Goal: Task Accomplishment & Management: Use online tool/utility

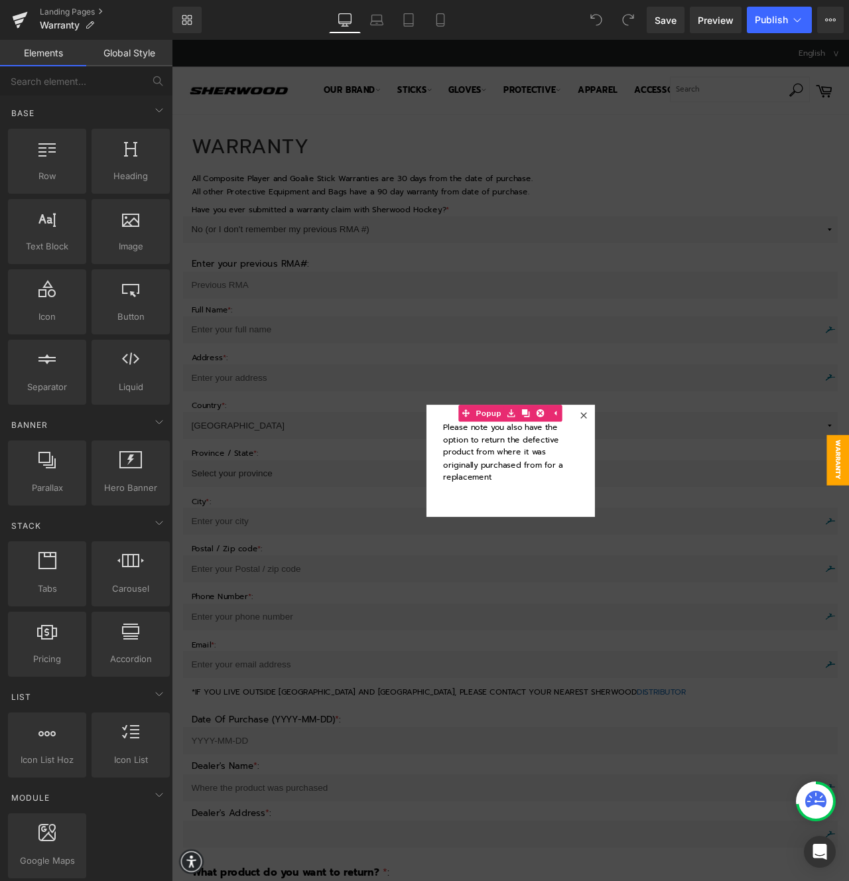
drag, startPoint x: 623, startPoint y: 50, endPoint x: 580, endPoint y: 137, distance: 96.7
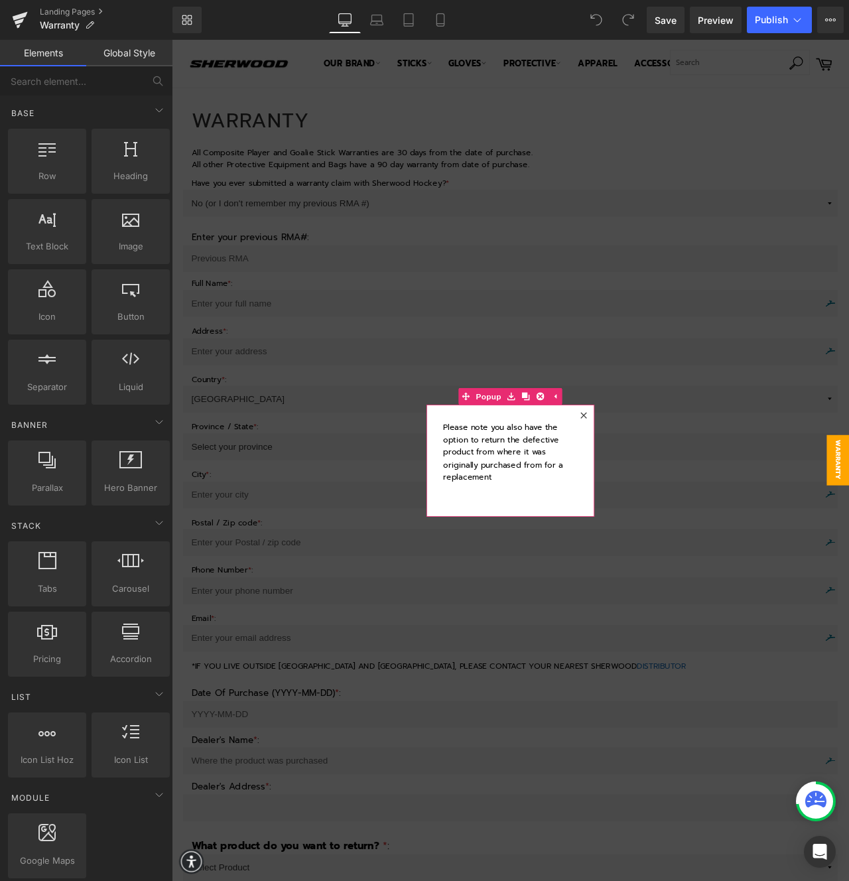
click at [656, 480] on div at bounding box center [660, 485] width 20 height 20
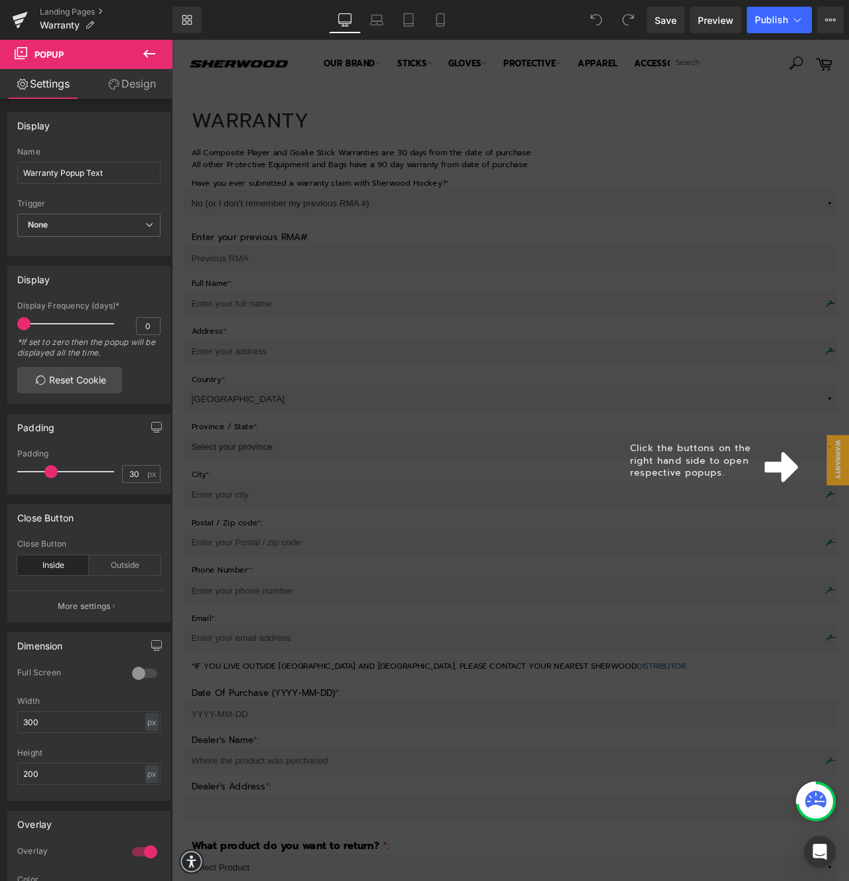
click at [739, 522] on span "Click the buttons on the right hand side to open respective popups." at bounding box center [786, 538] width 143 height 45
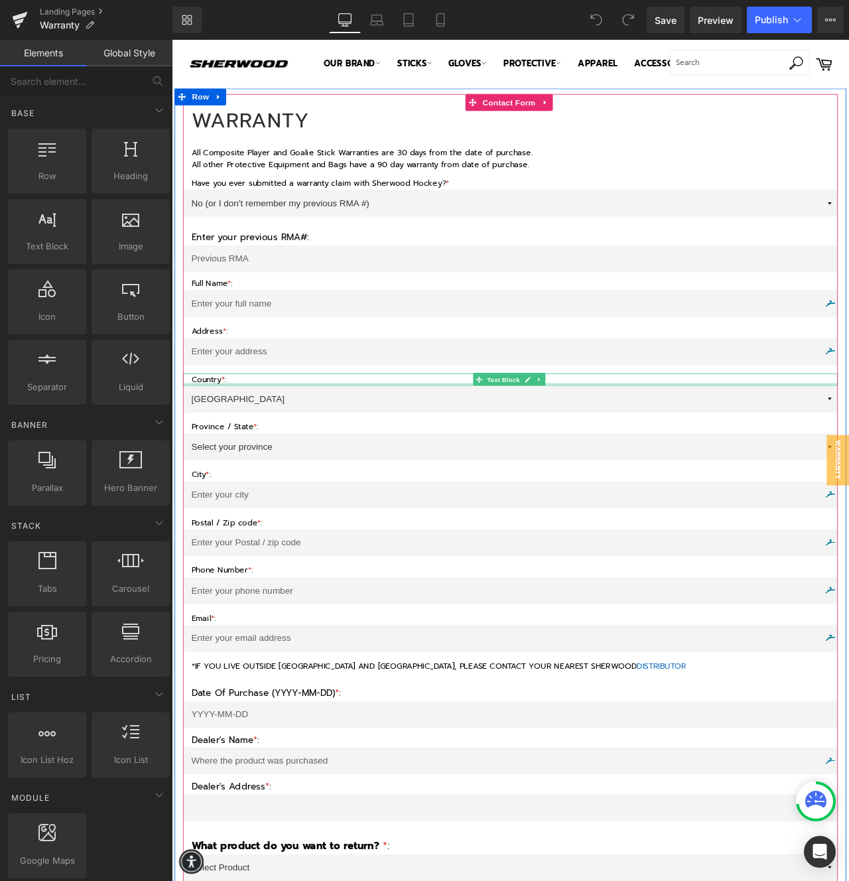
scroll to position [3, 0]
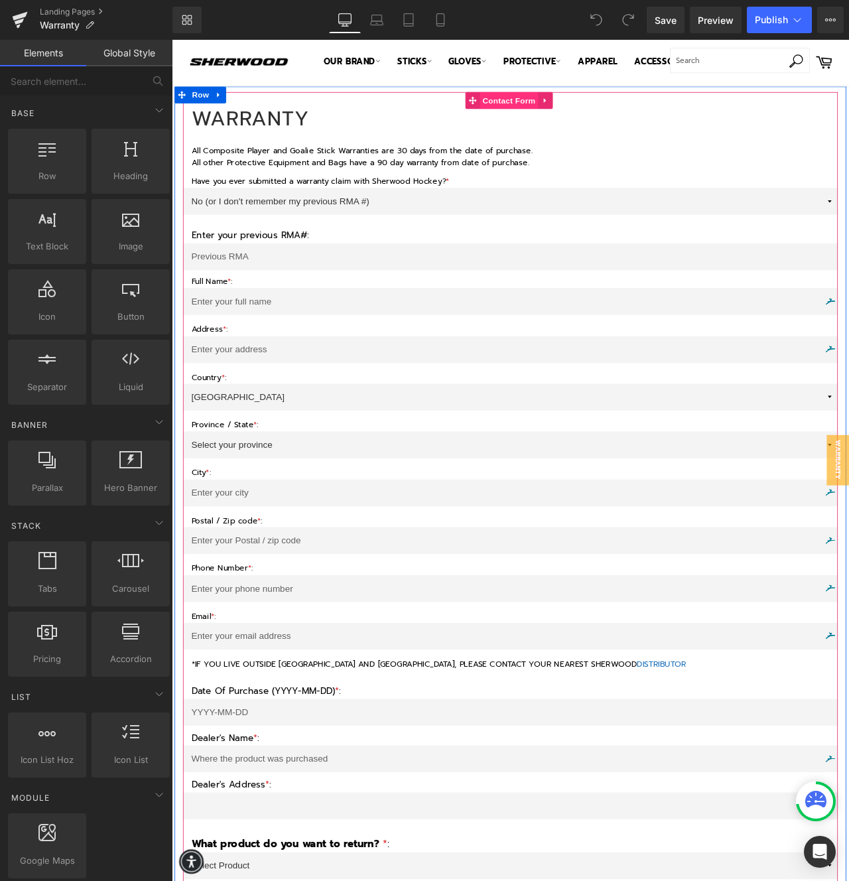
click at [538, 107] on span "Contact Form" at bounding box center [572, 111] width 70 height 20
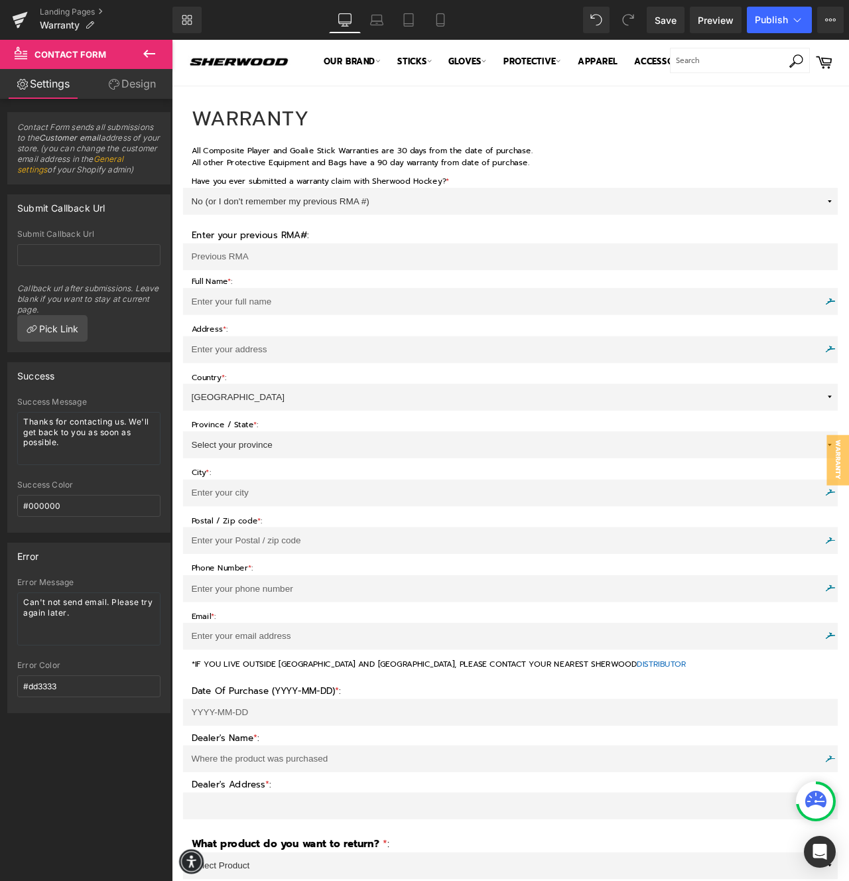
click at [143, 54] on icon at bounding box center [149, 54] width 16 height 16
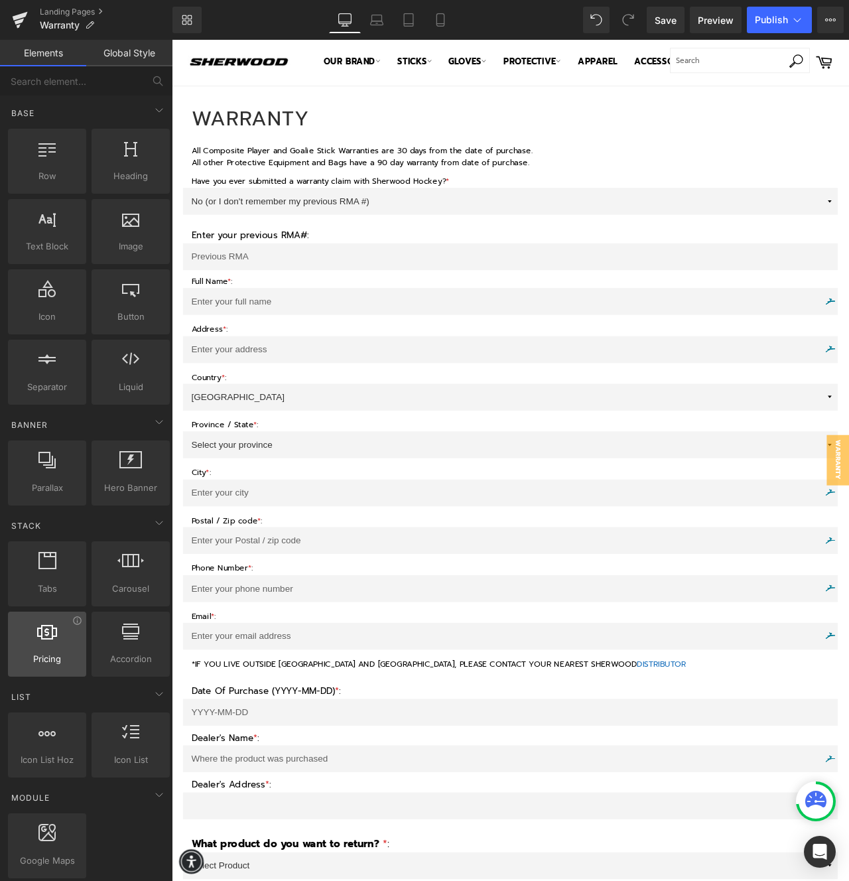
scroll to position [1929, 0]
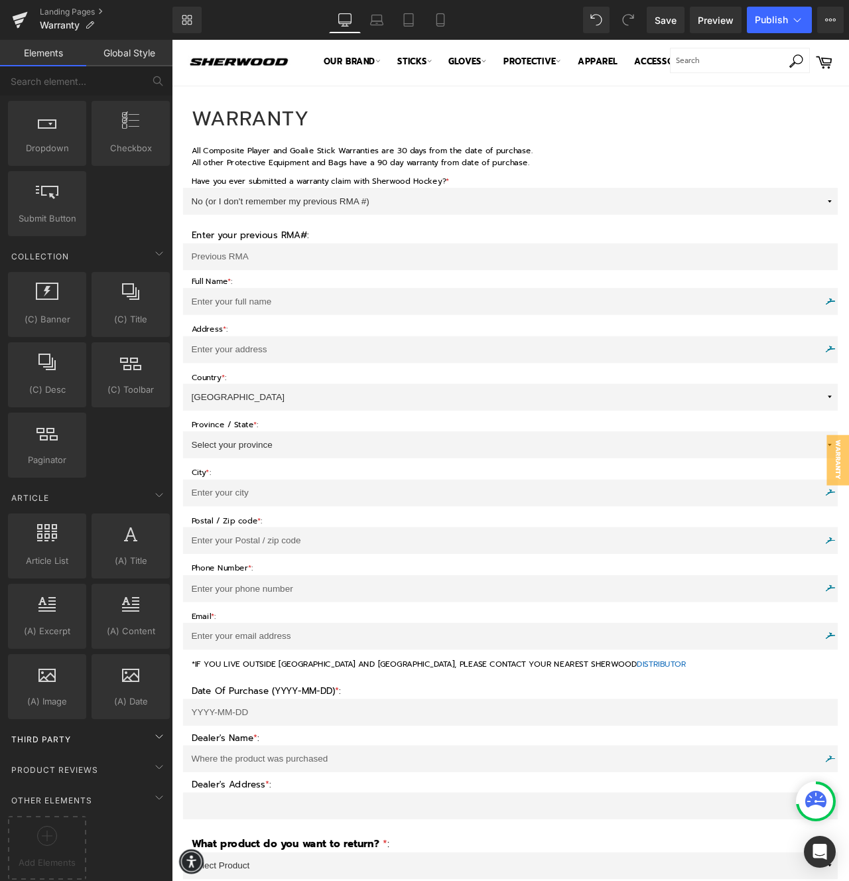
click at [118, 734] on div "Third Party" at bounding box center [88, 739] width 167 height 27
click at [155, 728] on icon at bounding box center [159, 736] width 16 height 16
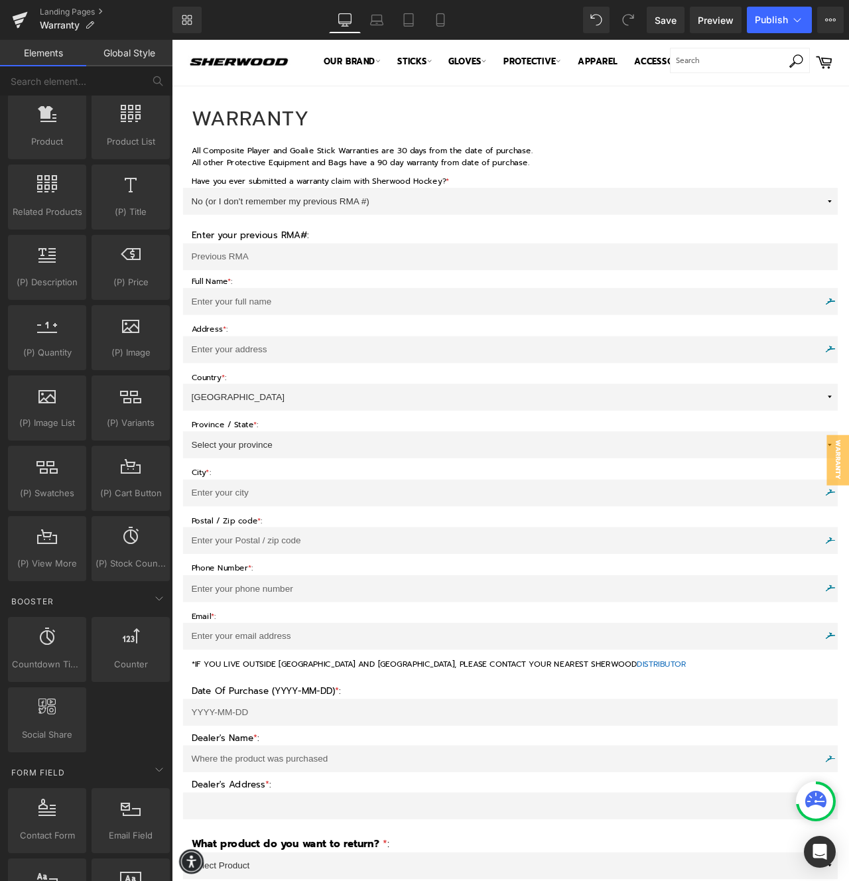
scroll to position [1099, 0]
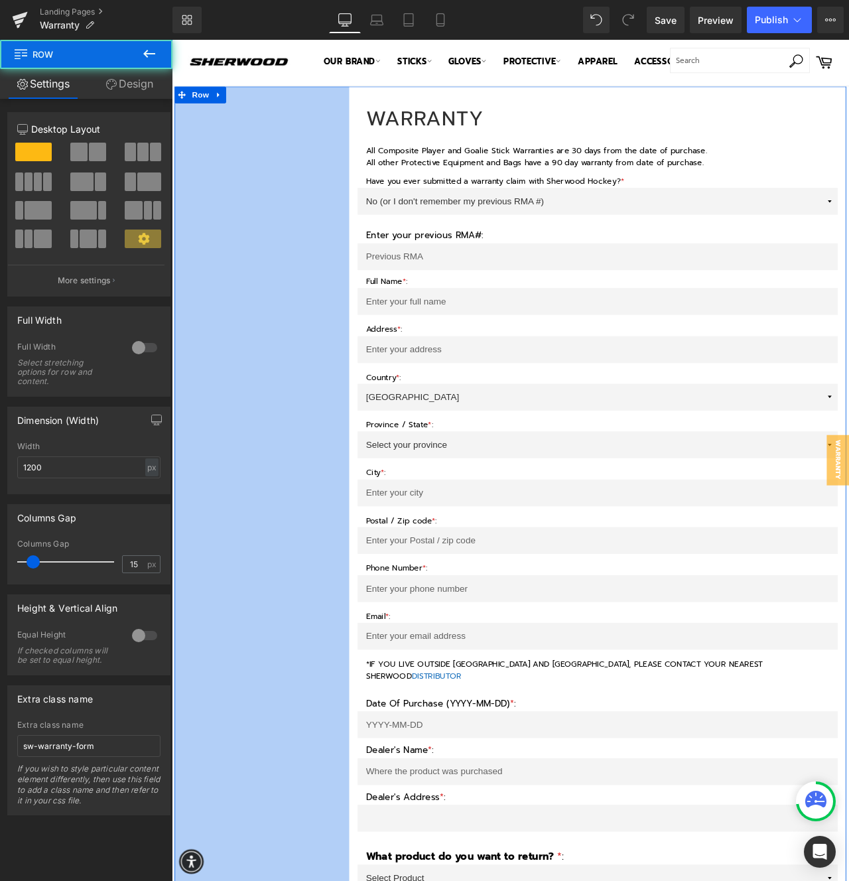
drag, startPoint x: 173, startPoint y: 582, endPoint x: 380, endPoint y: 559, distance: 208.2
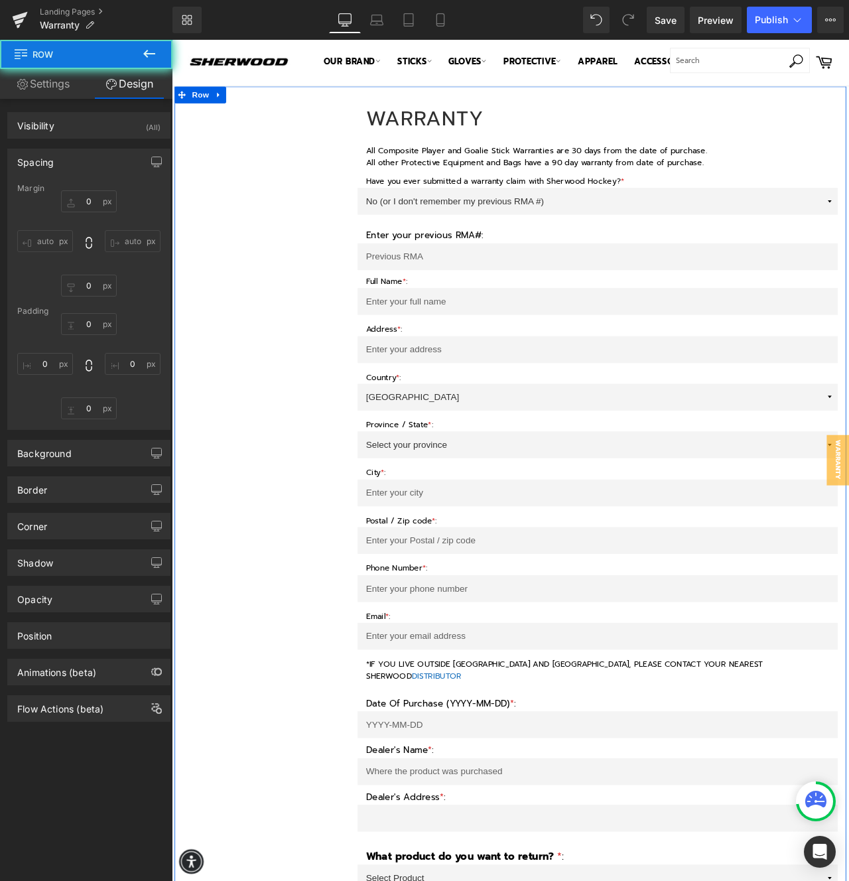
type input "0"
type input "10"
type input "0"
type input "10"
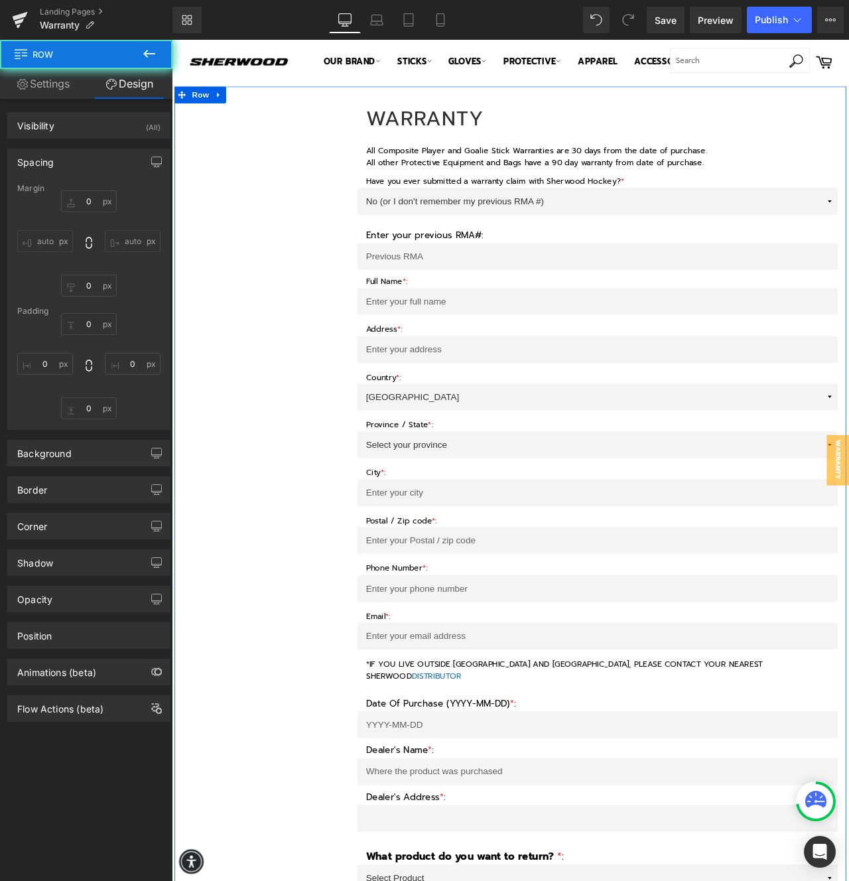
type input "312"
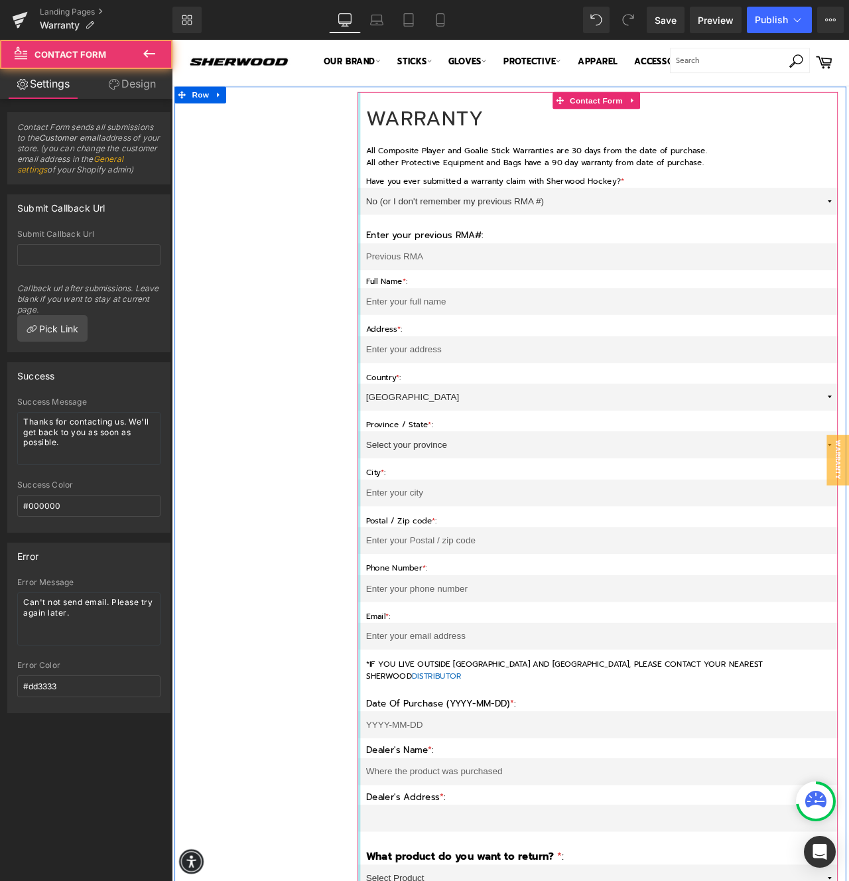
drag, startPoint x: 391, startPoint y: 566, endPoint x: 328, endPoint y: 566, distance: 62.3
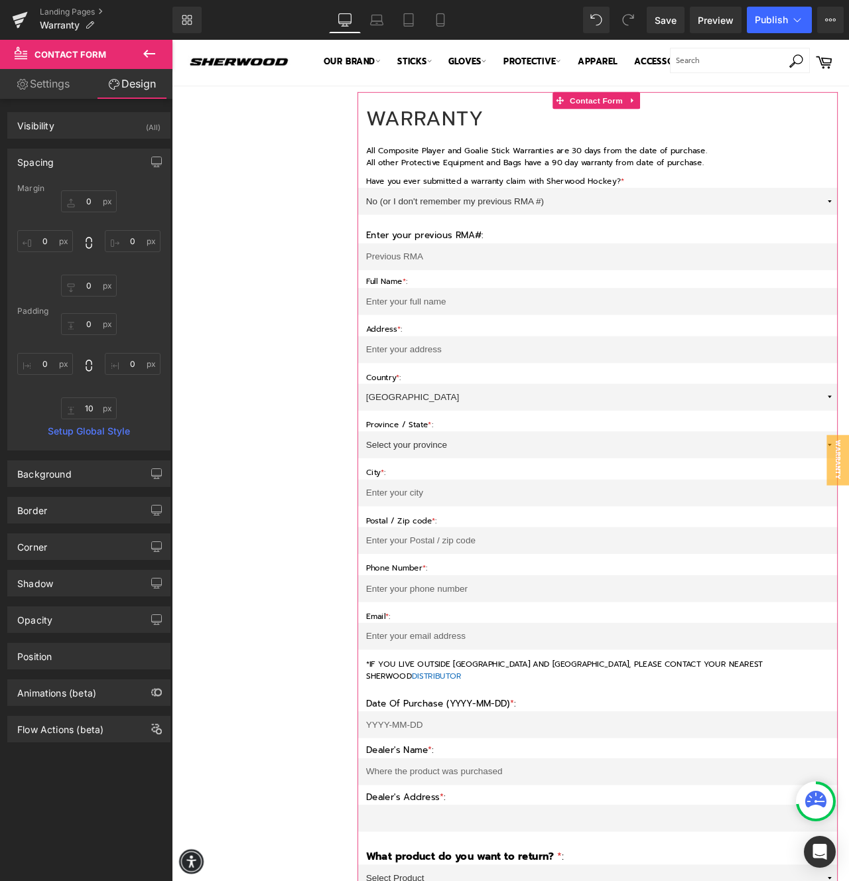
click at [53, 86] on link "Settings" at bounding box center [43, 84] width 86 height 30
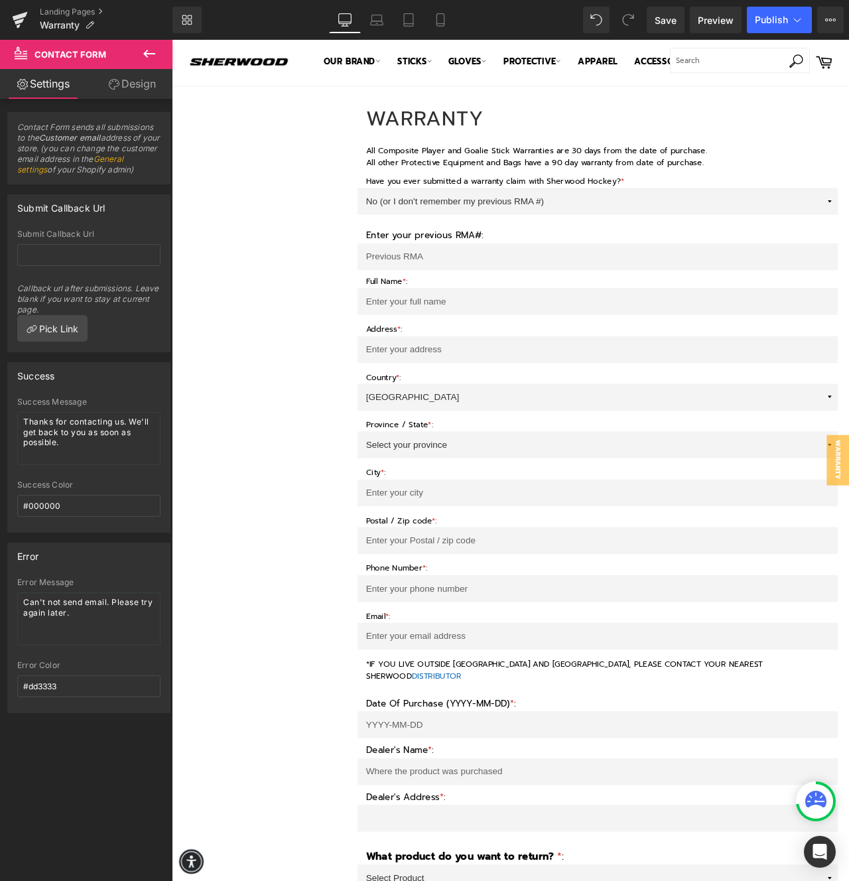
click at [68, 56] on span "Contact Form" at bounding box center [70, 54] width 72 height 11
click at [147, 52] on icon at bounding box center [149, 54] width 16 height 16
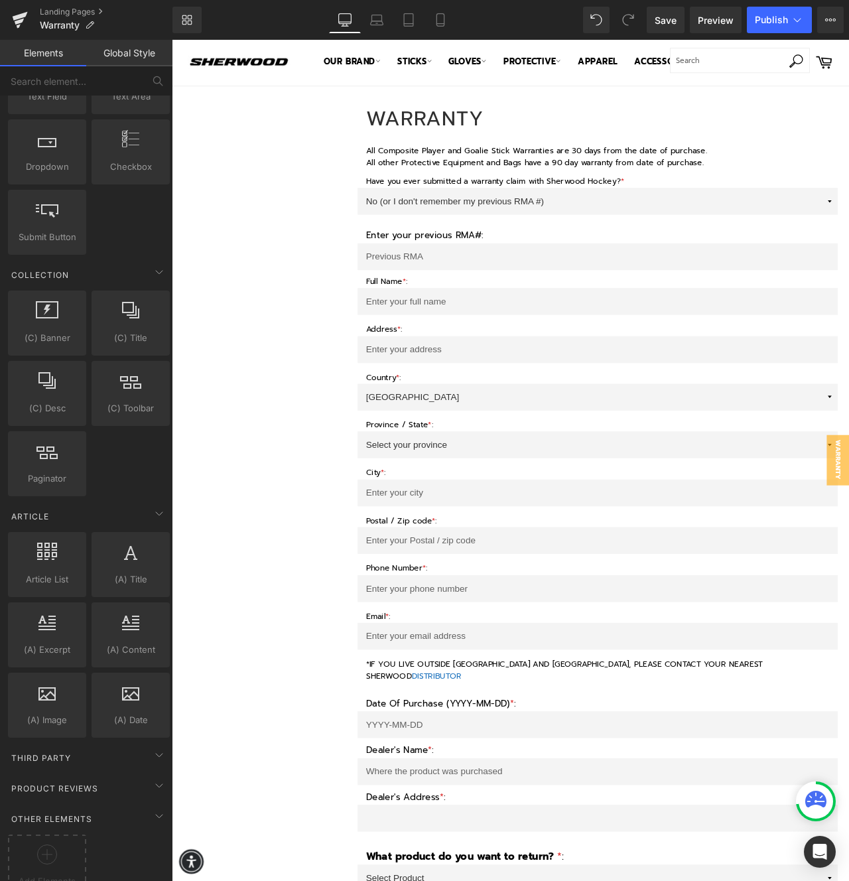
scroll to position [1929, 0]
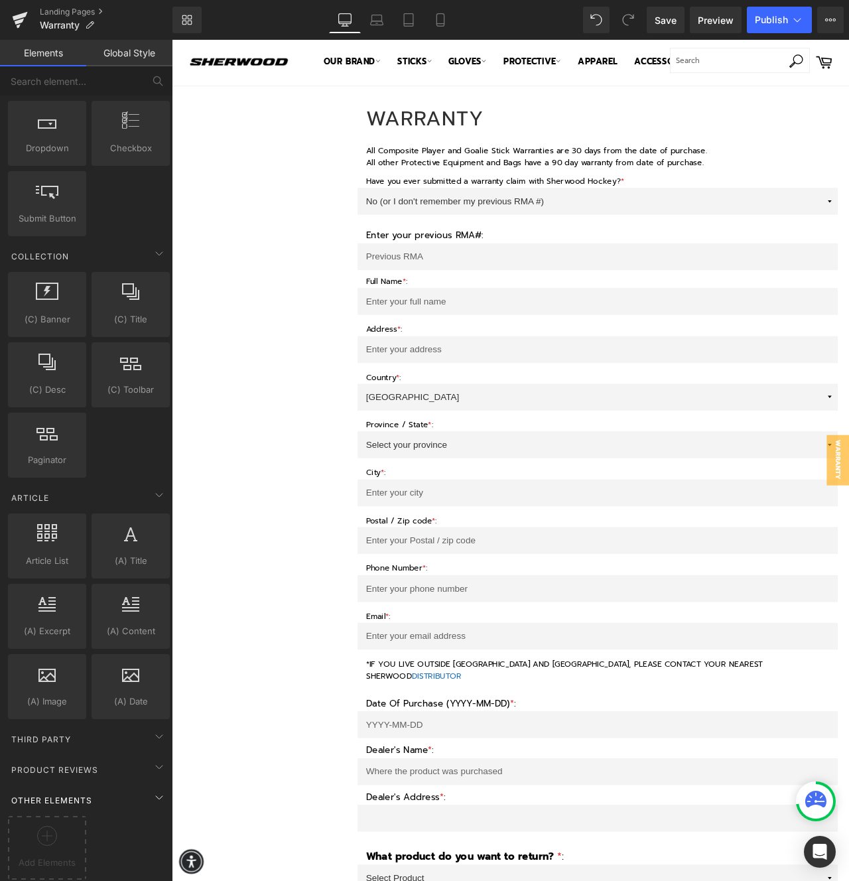
click at [140, 787] on div "Other Elements" at bounding box center [88, 800] width 167 height 27
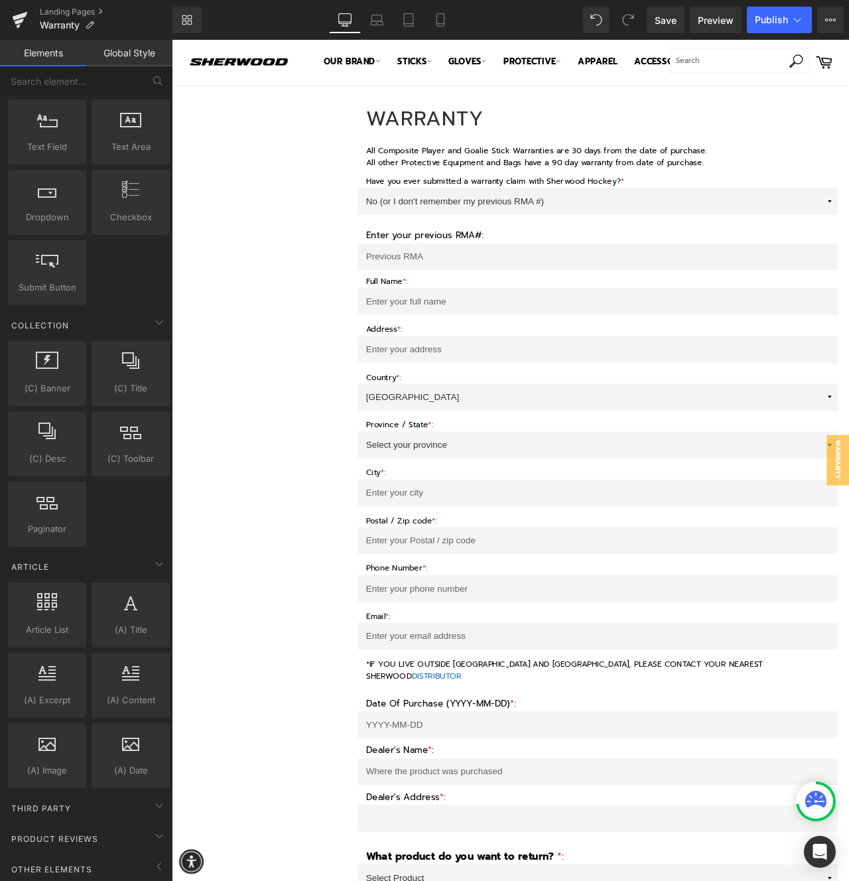
scroll to position [0, 0]
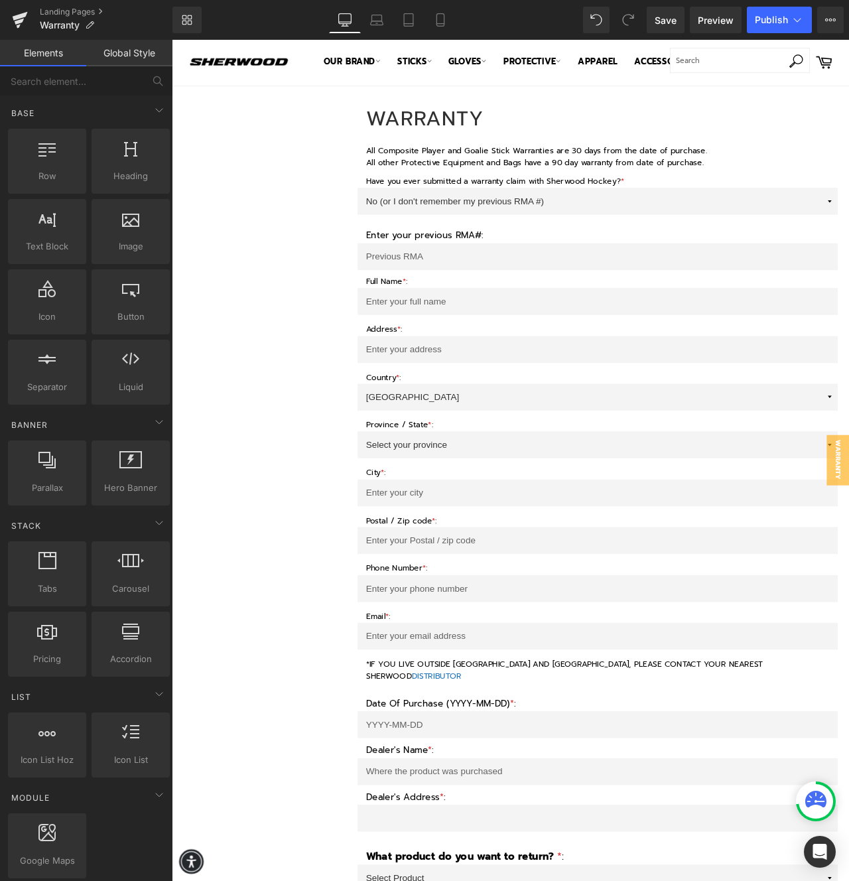
click at [125, 51] on link "Global Style" at bounding box center [129, 53] width 86 height 27
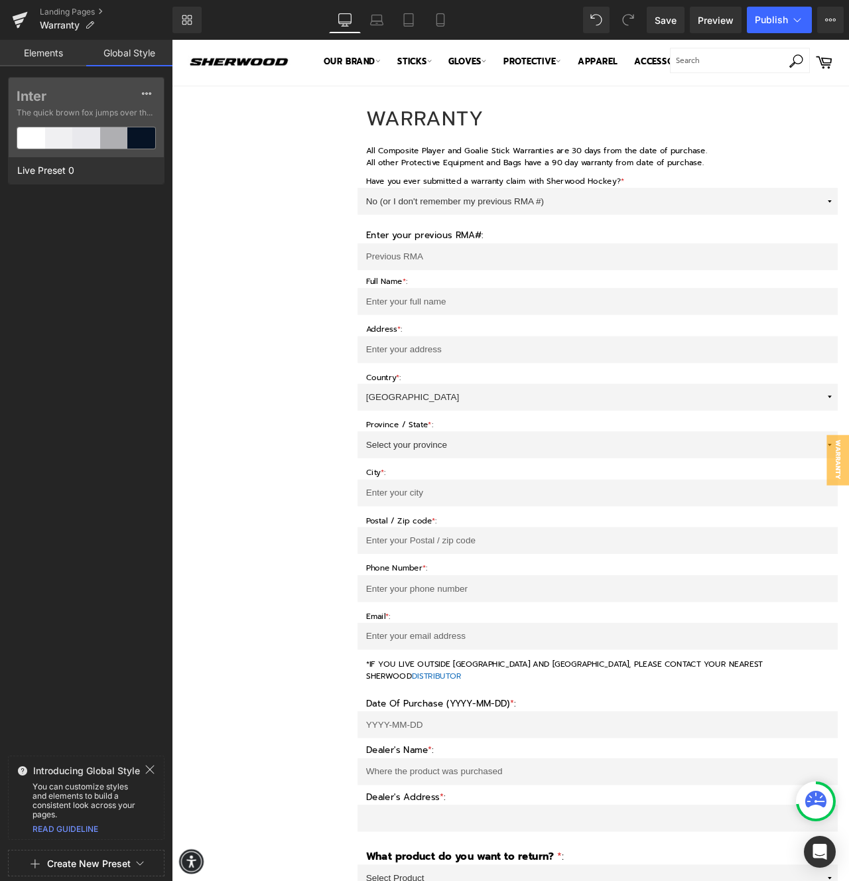
click at [63, 60] on link "Elements" at bounding box center [43, 53] width 86 height 27
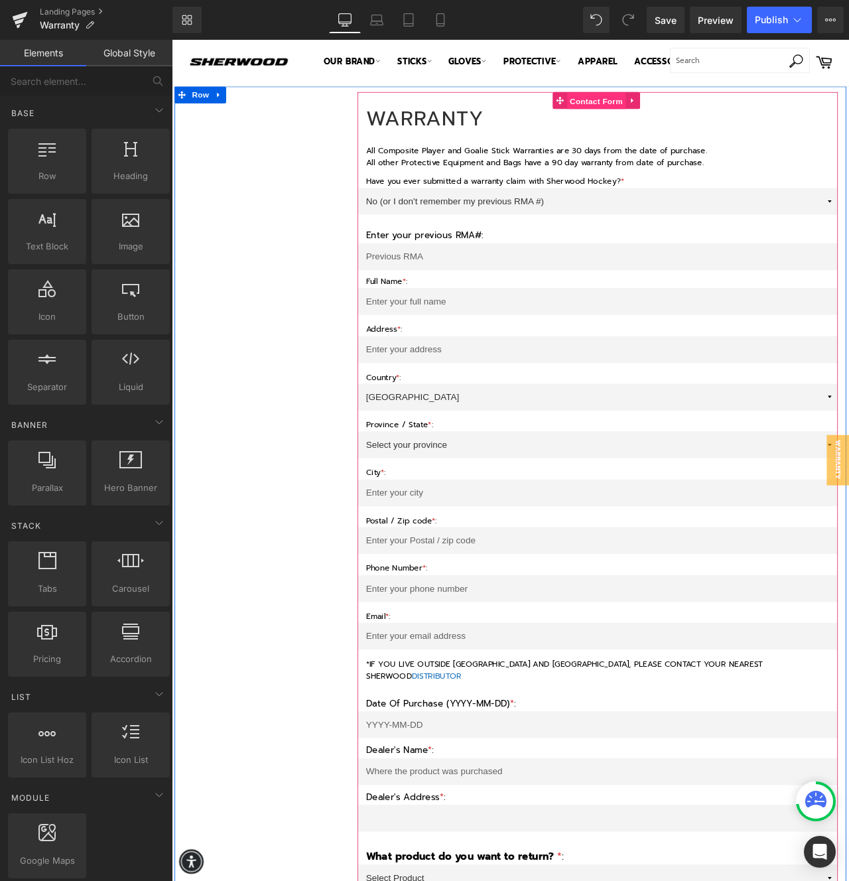
click at [704, 112] on span "Contact Form" at bounding box center [675, 112] width 70 height 20
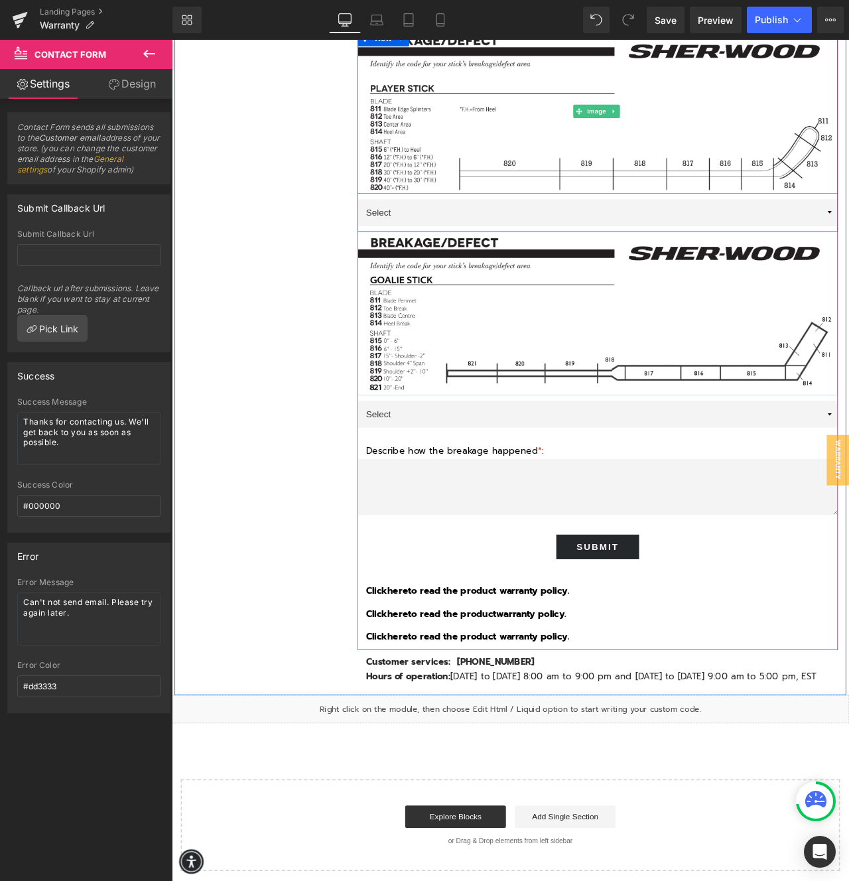
scroll to position [1935, 0]
